Goal: Task Accomplishment & Management: Manage account settings

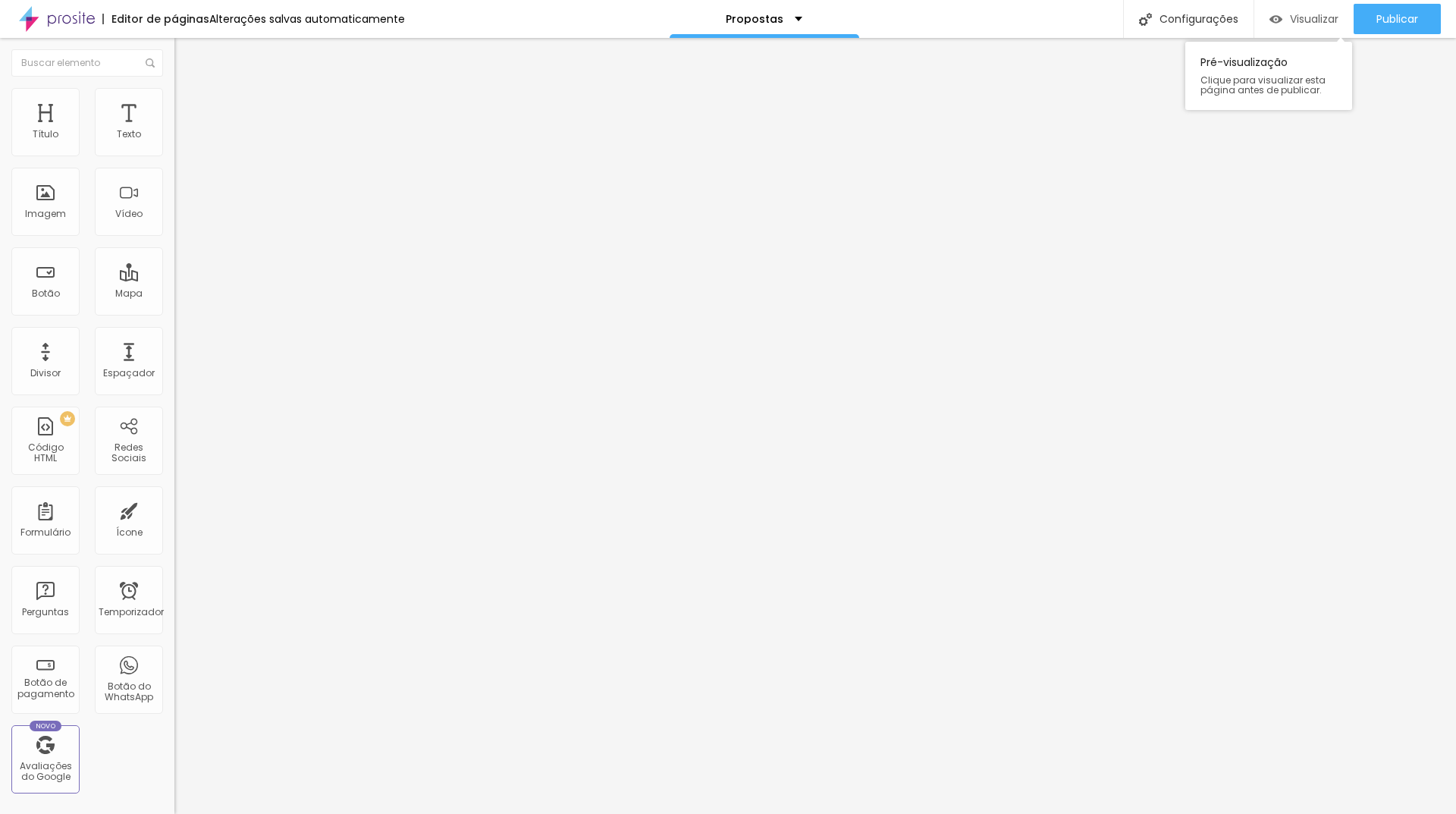
click at [1314, 17] on font "Visualizar" at bounding box center [1314, 18] width 49 height 15
click at [1187, 26] on font "Configurações" at bounding box center [1199, 18] width 79 height 15
click at [1005, 813] on div at bounding box center [728, 831] width 1456 height 14
click at [1398, 10] on div "Publicar" at bounding box center [1397, 18] width 42 height 31
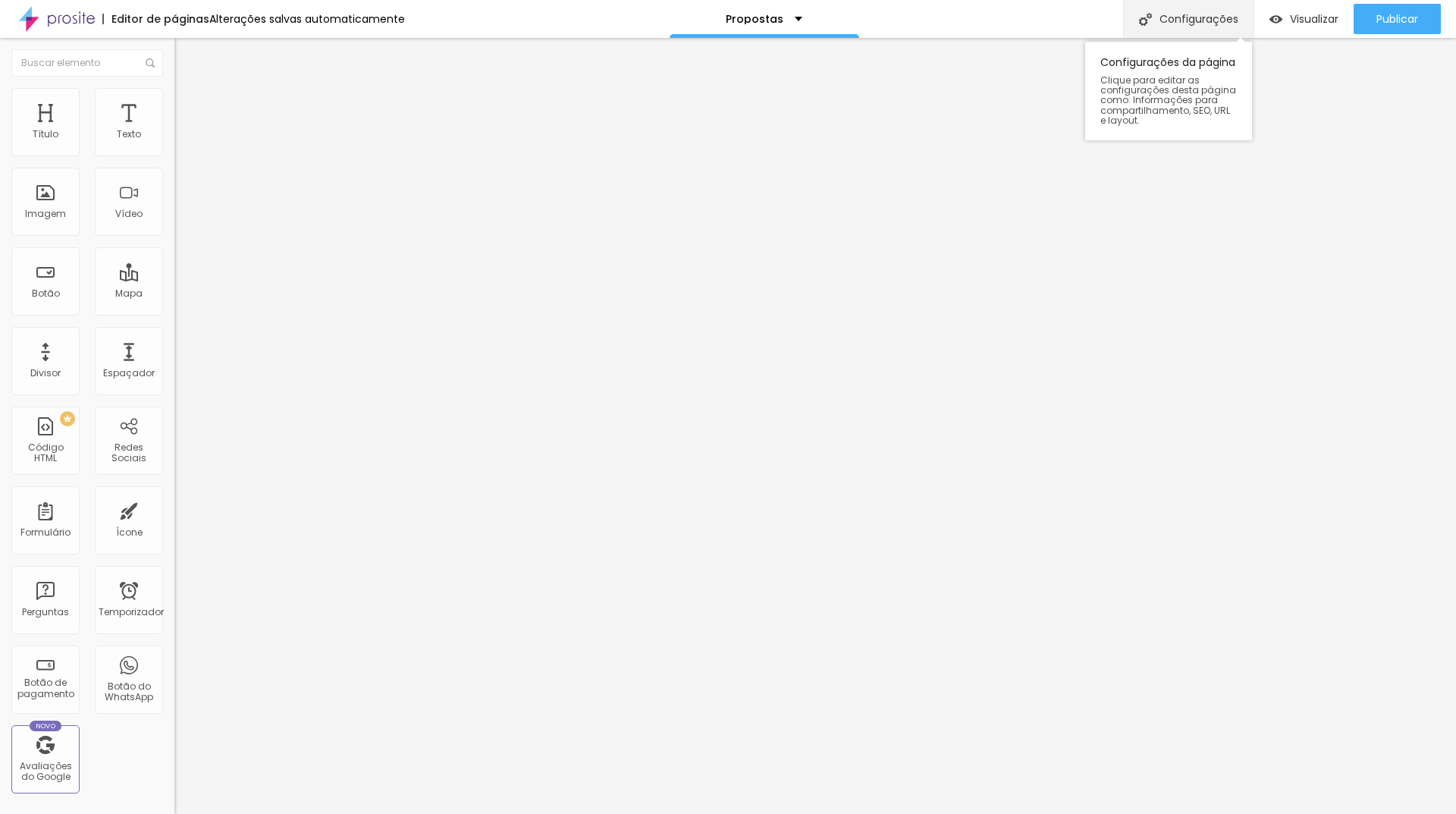
click at [1172, 16] on font "Configurações" at bounding box center [1199, 18] width 79 height 15
drag, startPoint x: 797, startPoint y: 342, endPoint x: 595, endPoint y: 336, distance: 202.1
drag, startPoint x: 648, startPoint y: 350, endPoint x: 748, endPoint y: 349, distance: 100.0
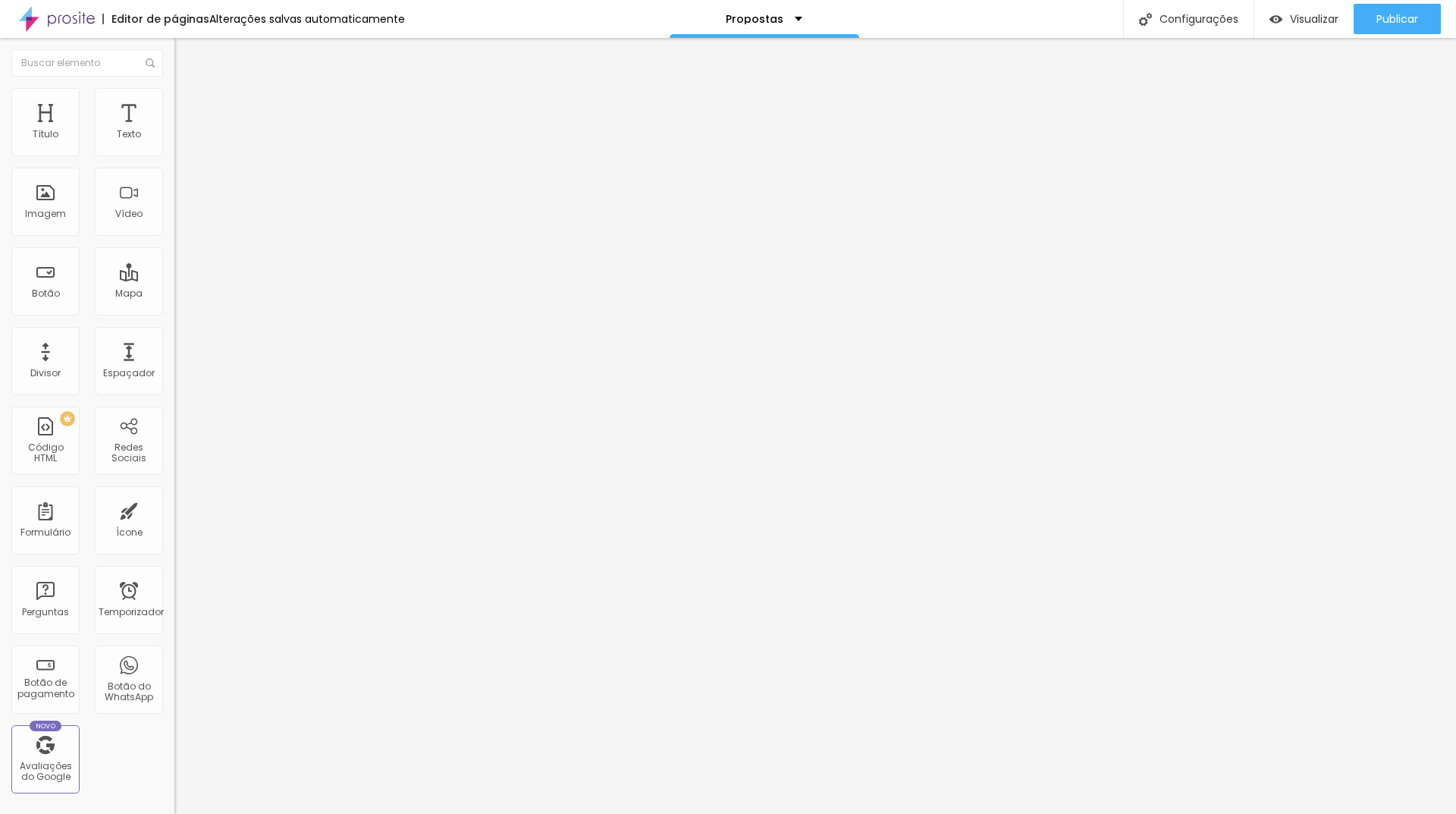
drag, startPoint x: 781, startPoint y: 346, endPoint x: 572, endPoint y: 347, distance: 209.0
copy font "[URL][DOMAIN_NAME]"
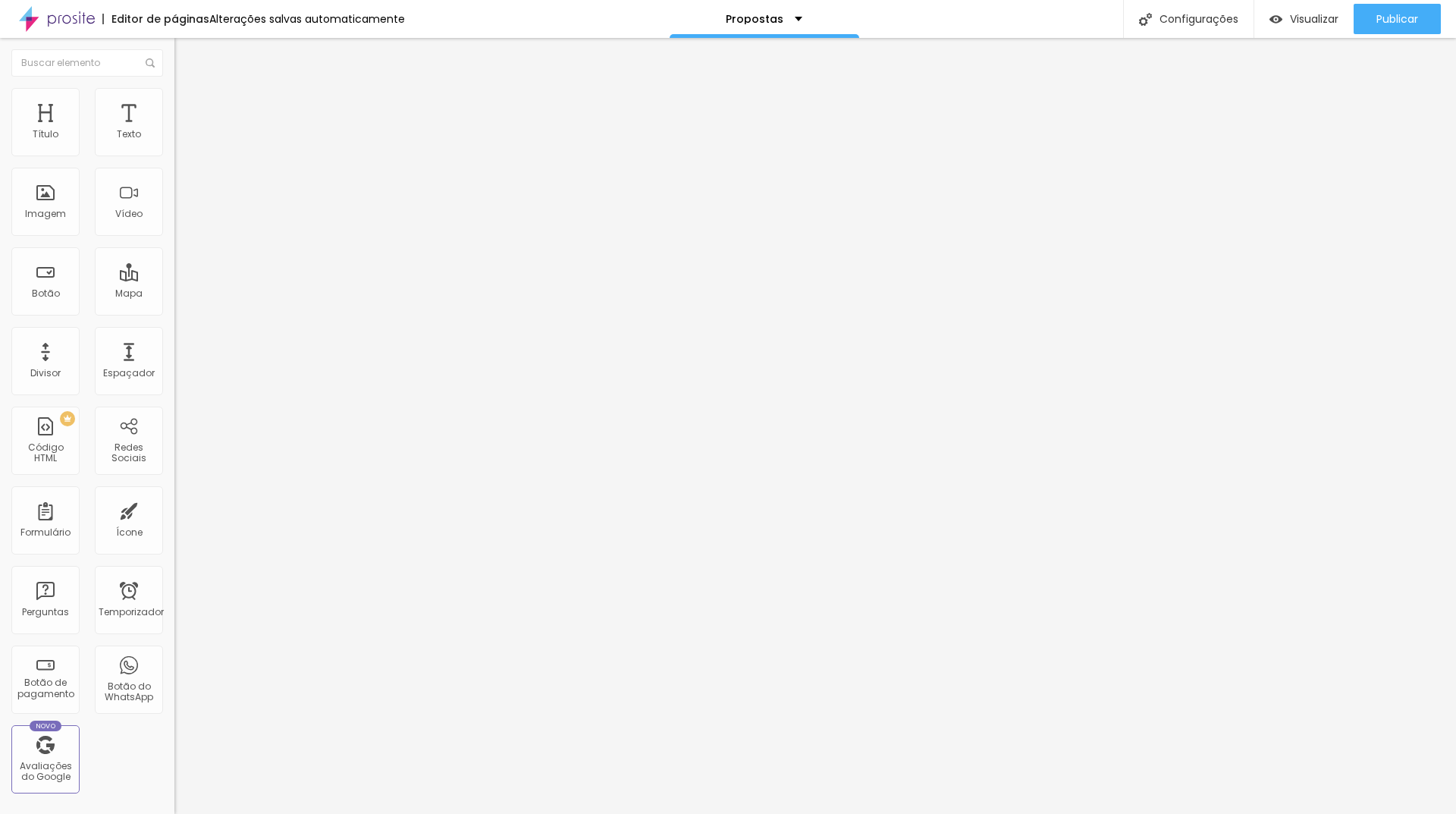
click at [997, 813] on div at bounding box center [728, 831] width 1456 height 14
